Goal: Task Accomplishment & Management: Manage account settings

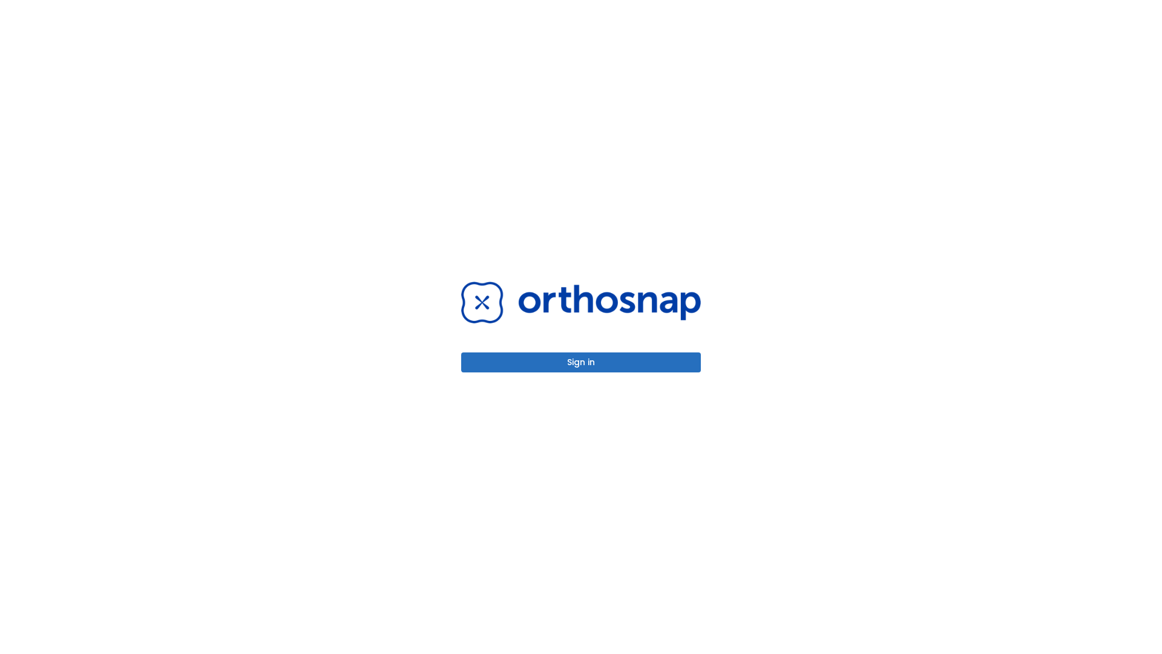
click at [581, 362] on button "Sign in" at bounding box center [581, 362] width 240 height 20
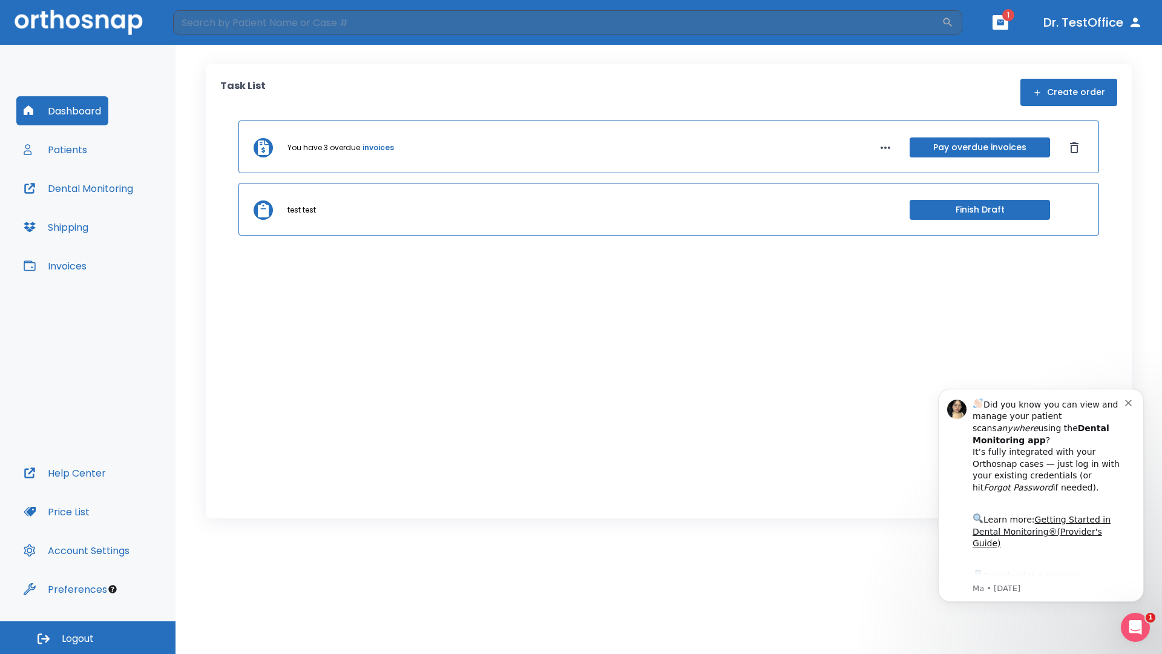
click at [88, 638] on span "Logout" at bounding box center [78, 638] width 32 height 13
